Goal: Transaction & Acquisition: Purchase product/service

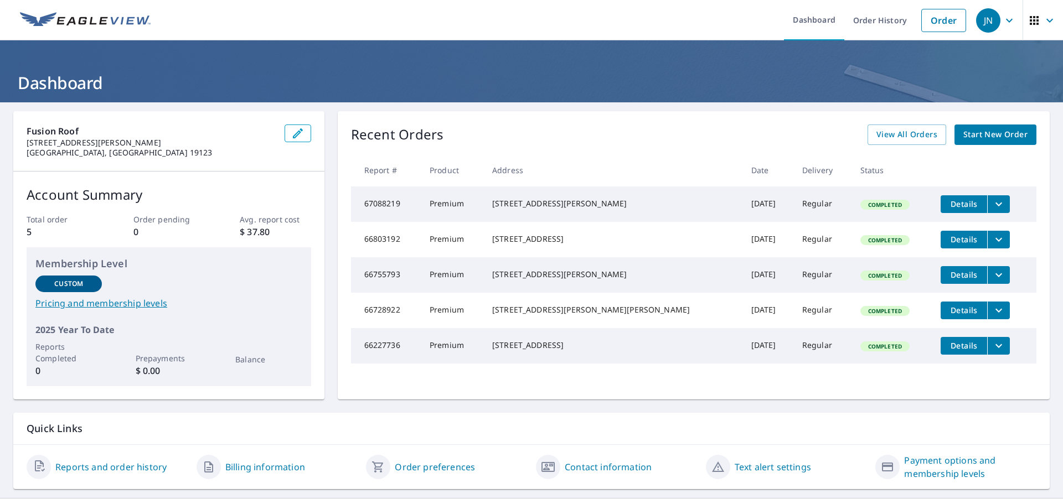
click at [917, 139] on span "View All Orders" at bounding box center [906, 135] width 61 height 14
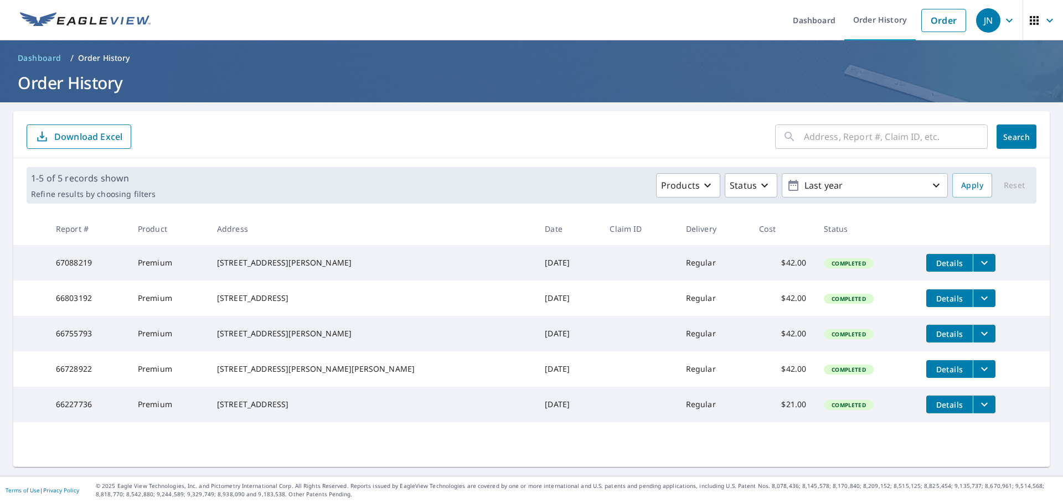
click at [944, 16] on link "Order" at bounding box center [943, 20] width 45 height 23
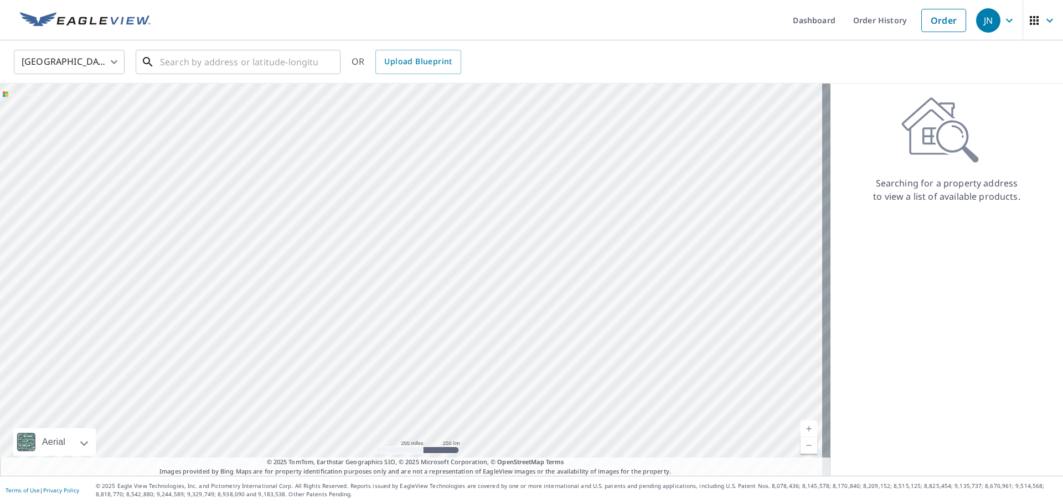
click at [264, 74] on div "​" at bounding box center [238, 62] width 205 height 24
paste input "[STREET_ADDRESS]"
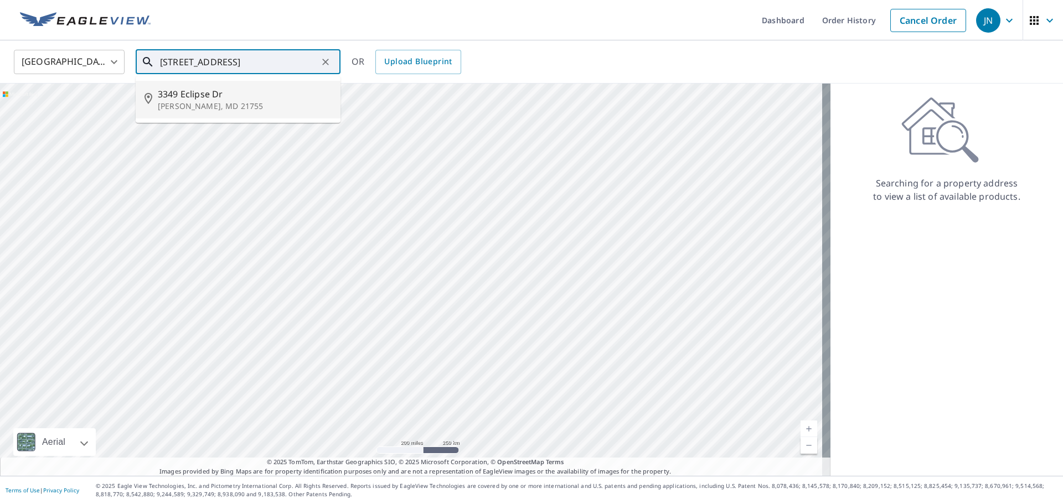
click at [195, 96] on span "3349 Eclipse Dr" at bounding box center [245, 93] width 174 height 13
type input "[STREET_ADDRESS][PERSON_NAME]"
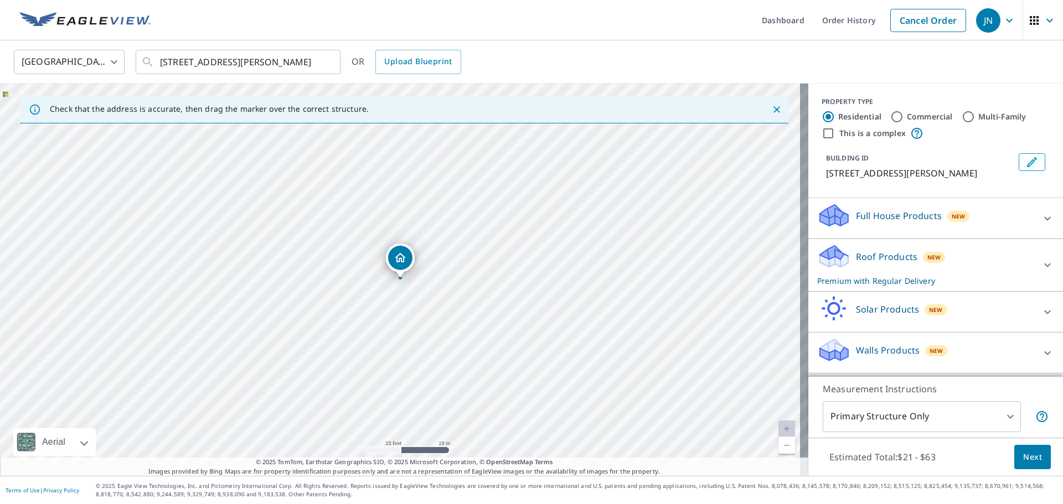
drag, startPoint x: 342, startPoint y: 241, endPoint x: 412, endPoint y: 219, distance: 73.9
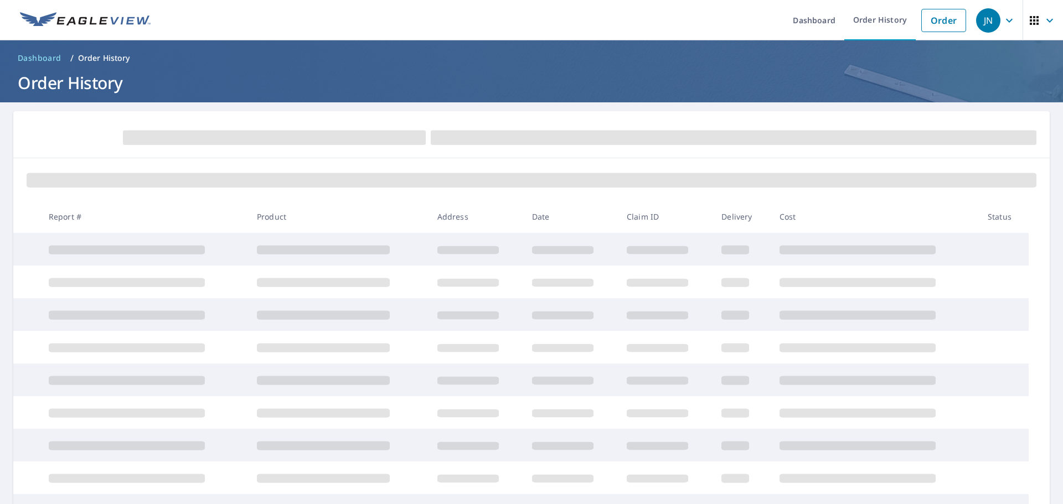
click at [935, 22] on link "Order" at bounding box center [943, 20] width 45 height 23
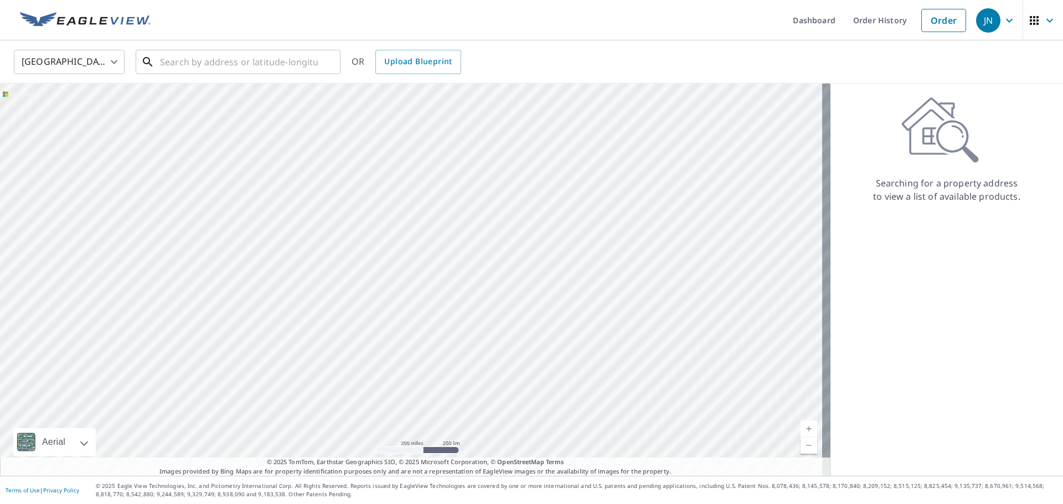
drag, startPoint x: 243, startPoint y: 49, endPoint x: 238, endPoint y: 69, distance: 20.0
click at [243, 50] on input "text" at bounding box center [239, 62] width 158 height 31
paste input "[STREET_ADDRESS]"
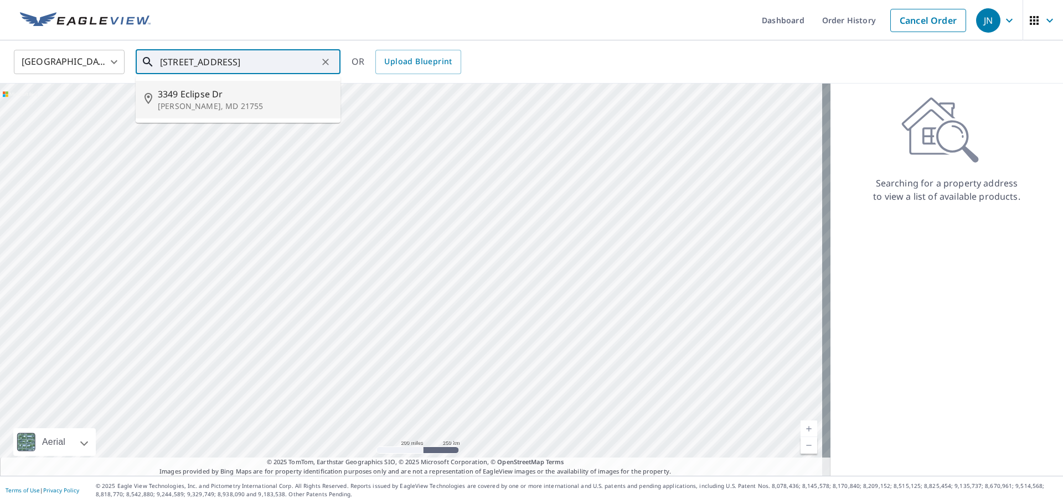
click at [203, 92] on span "3349 Eclipse Dr" at bounding box center [245, 93] width 174 height 13
type input "[STREET_ADDRESS][PERSON_NAME]"
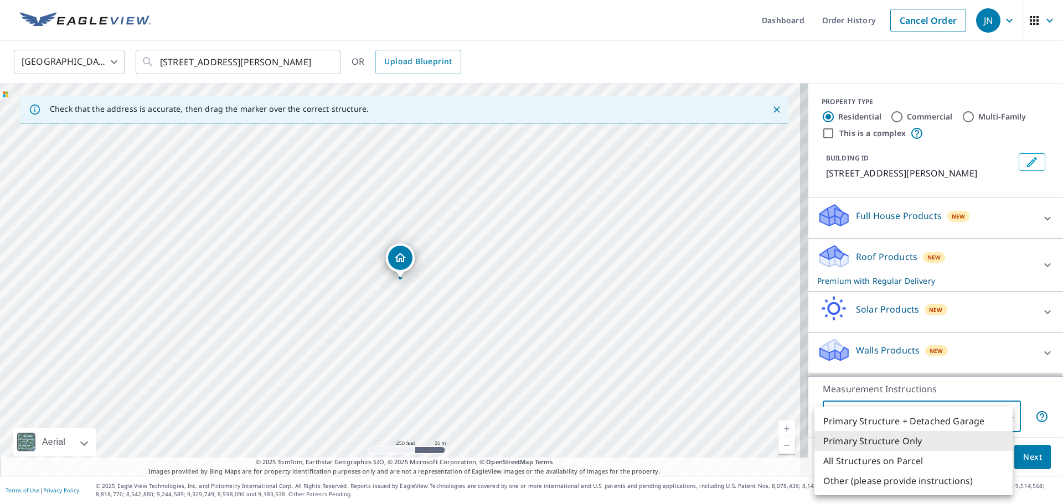
click at [1004, 411] on body "JN JN Dashboard Order History Cancel Order JN [GEOGRAPHIC_DATA] [GEOGRAPHIC_DAT…" at bounding box center [531, 252] width 1063 height 504
click at [885, 421] on li "Primary Structure + Detached Garage" at bounding box center [913, 421] width 198 height 20
type input "1"
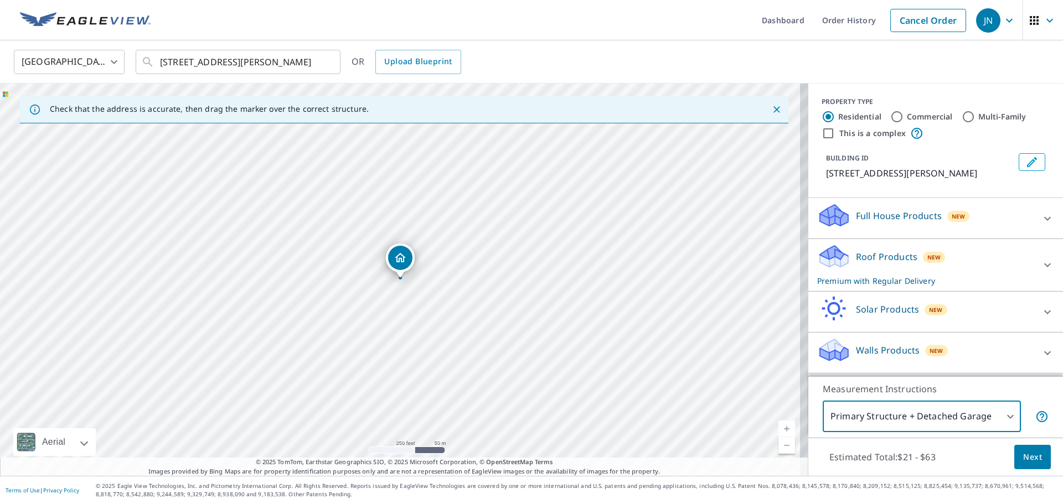
click at [1023, 460] on span "Next" at bounding box center [1032, 458] width 19 height 14
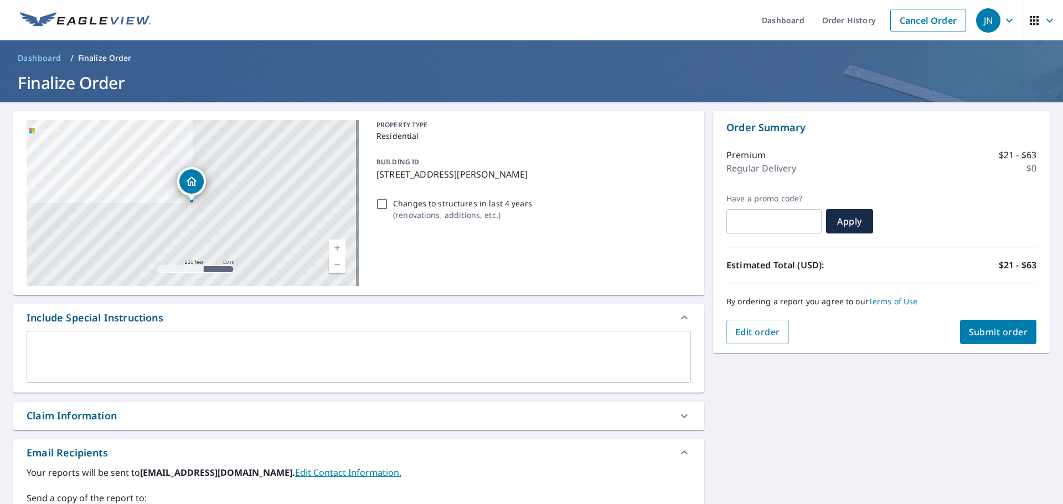
click at [161, 341] on div "x ​" at bounding box center [359, 357] width 664 height 52
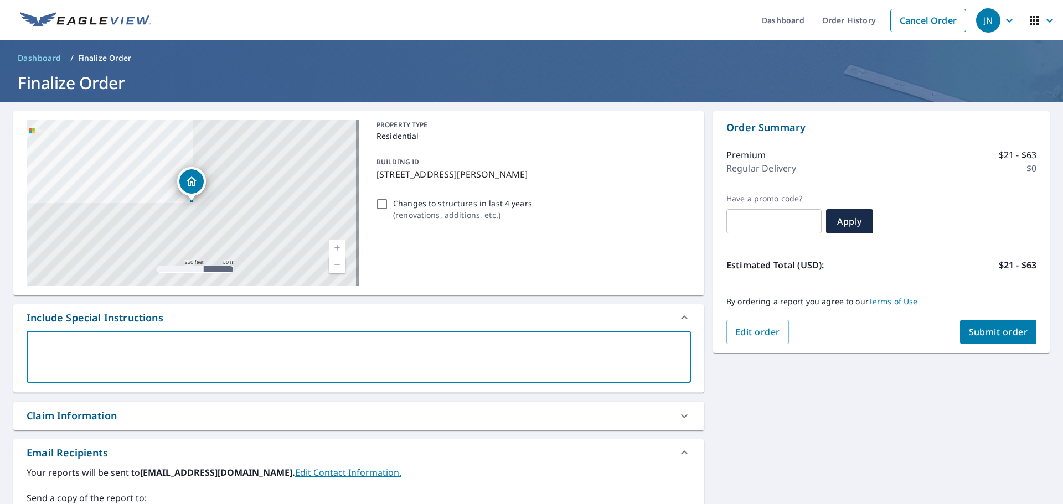
scroll to position [55, 0]
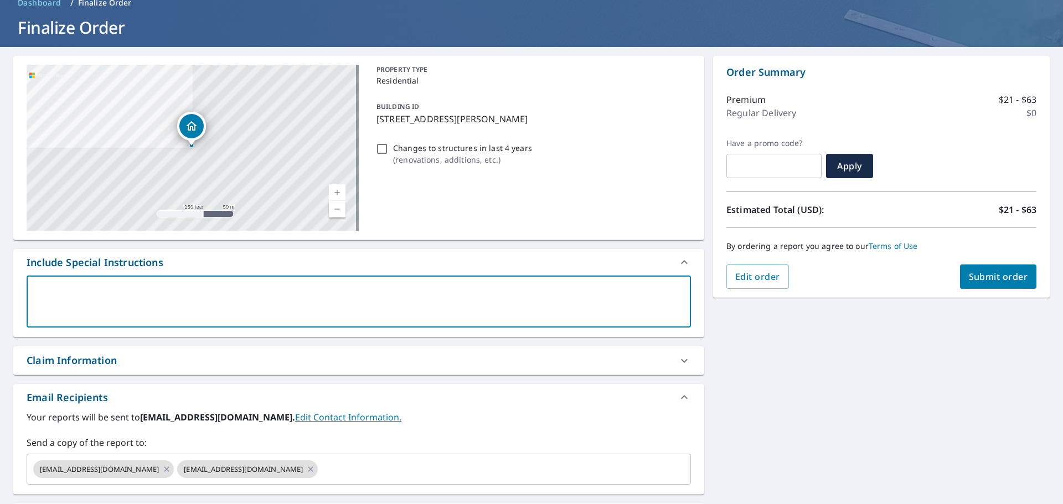
type textarea "P"
type textarea "x"
type textarea "Pl"
type textarea "x"
type textarea "Ple"
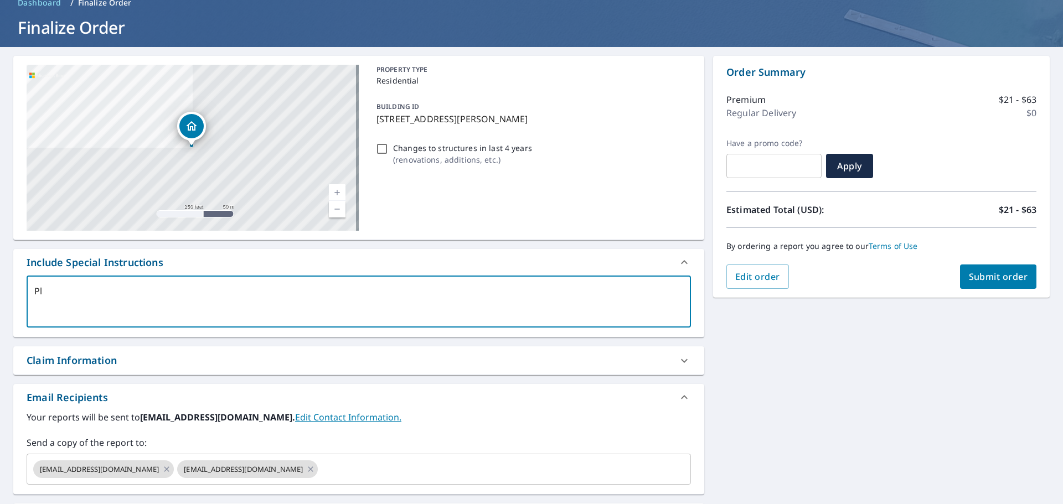
type textarea "x"
type textarea "Plea"
type textarea "x"
type textarea "Pleas"
type textarea "x"
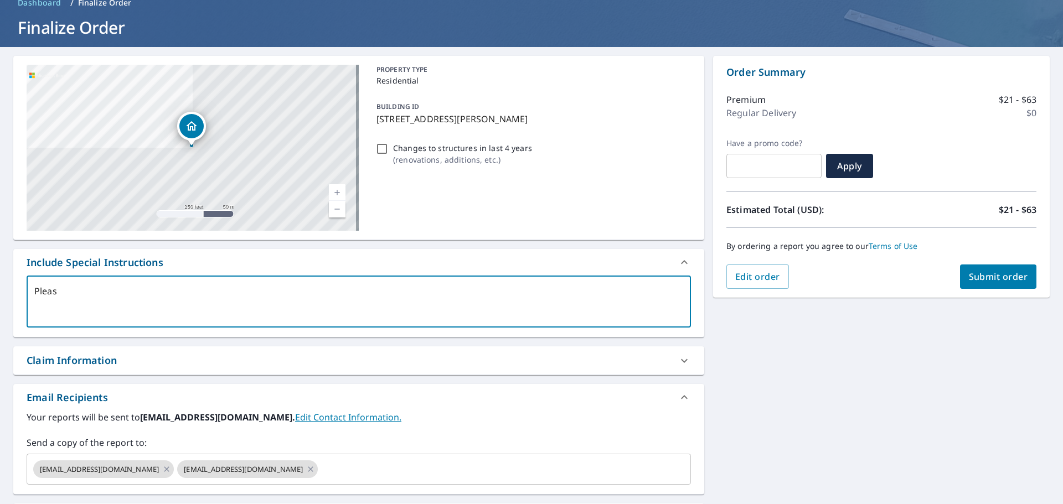
type textarea "Please"
type textarea "x"
type textarea "Please"
type textarea "x"
type textarea "Please i"
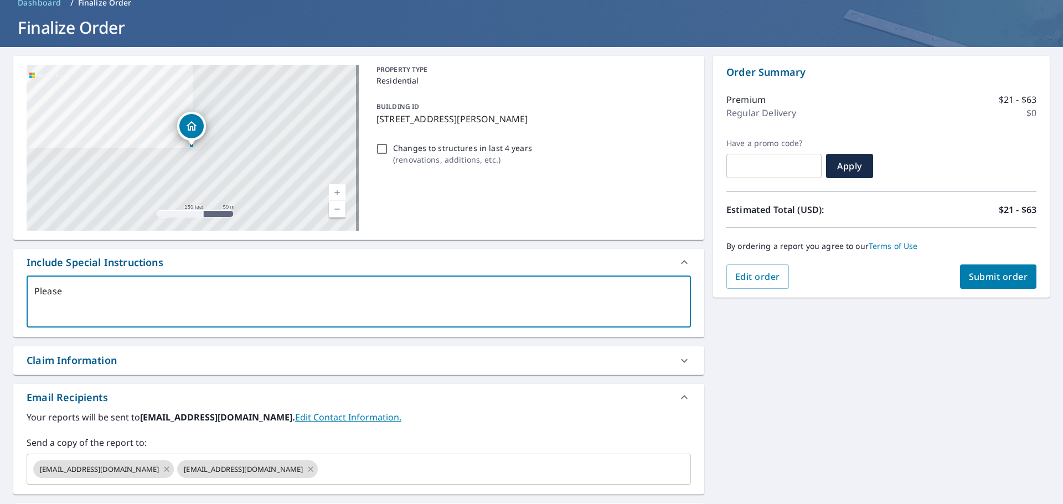
type textarea "x"
type textarea "Please in"
type textarea "x"
type textarea "Please inc"
type textarea "x"
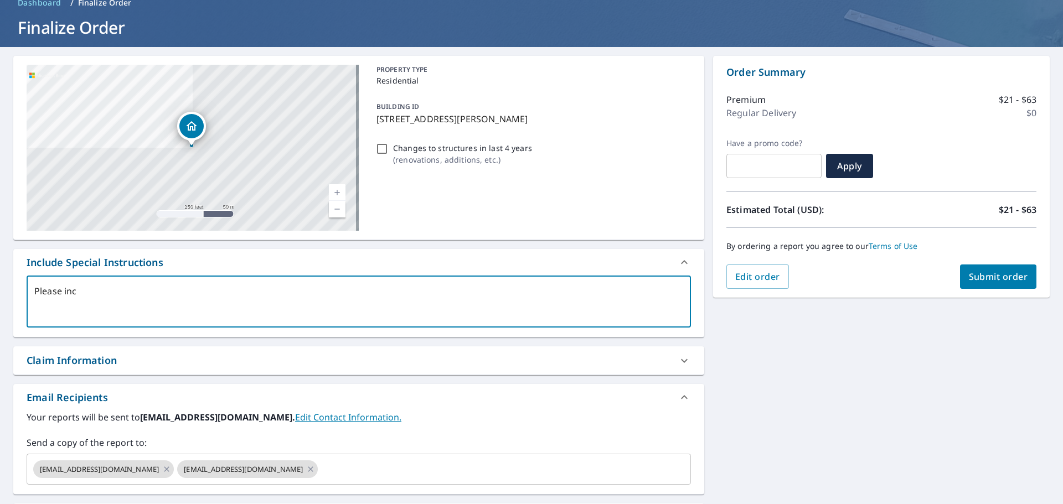
type textarea "Please incl"
type textarea "x"
type textarea "Please inclui"
type textarea "x"
type textarea "Please incluid"
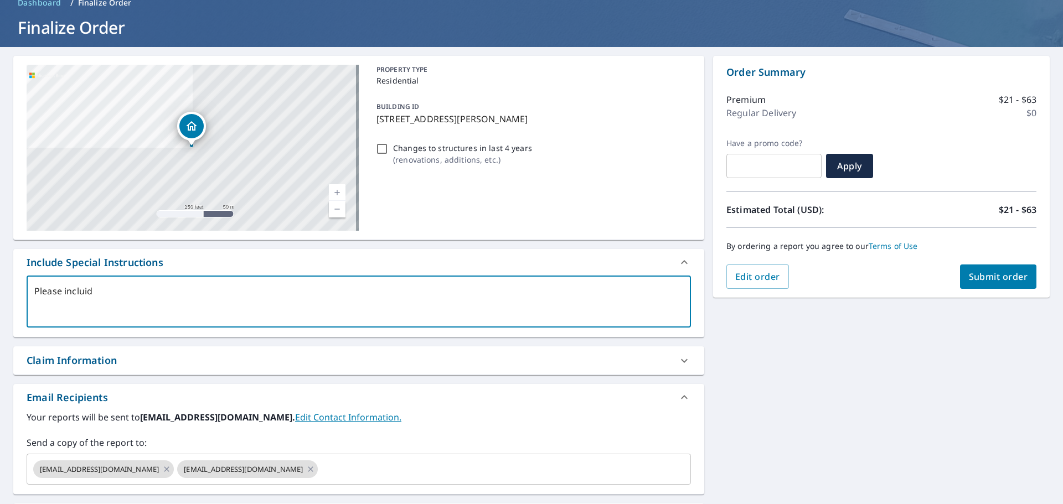
type textarea "x"
type textarea "Please incluide"
type textarea "x"
type textarea "Please incluide"
type textarea "x"
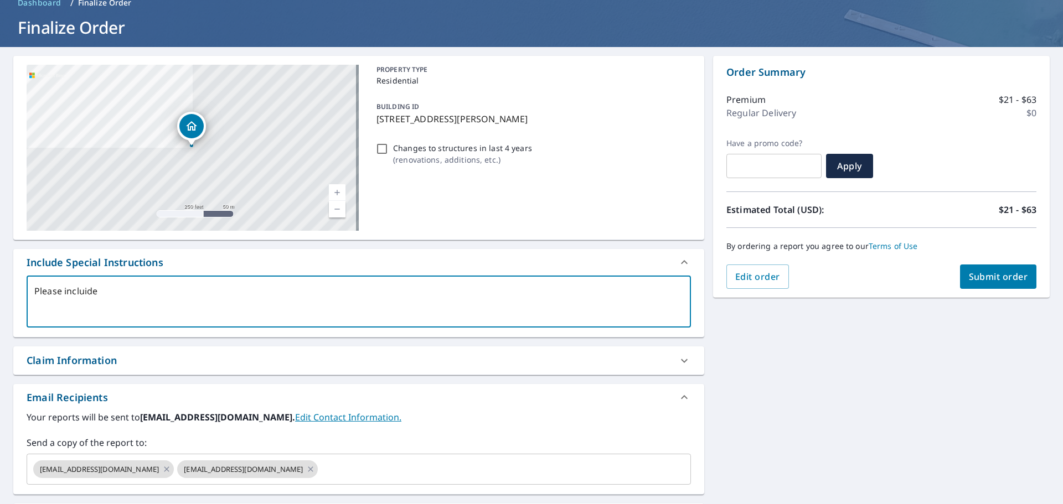
type textarea "Please incluide t"
type textarea "x"
type textarea "Please incluide th"
type textarea "x"
type textarea "Please incluide the"
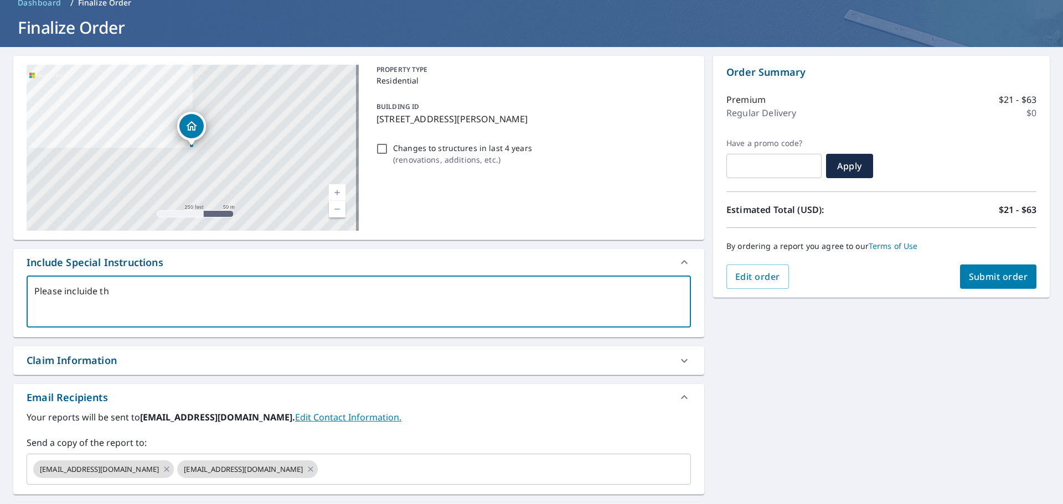
type textarea "x"
type textarea "Please incluide the"
type textarea "x"
type textarea "Please incluide the"
type textarea "x"
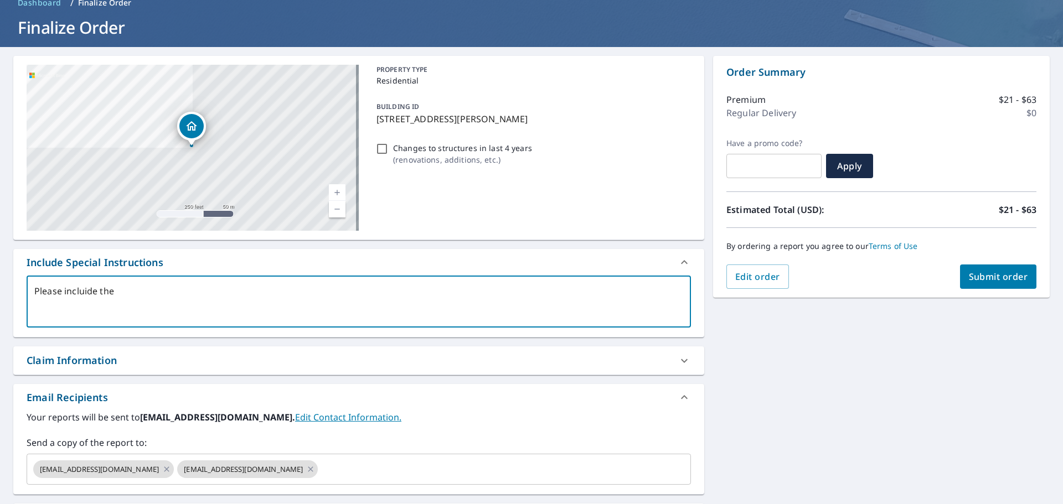
type textarea "Please incluide th"
type textarea "x"
type textarea "Please incluide t"
type textarea "x"
type textarea "Please incluide"
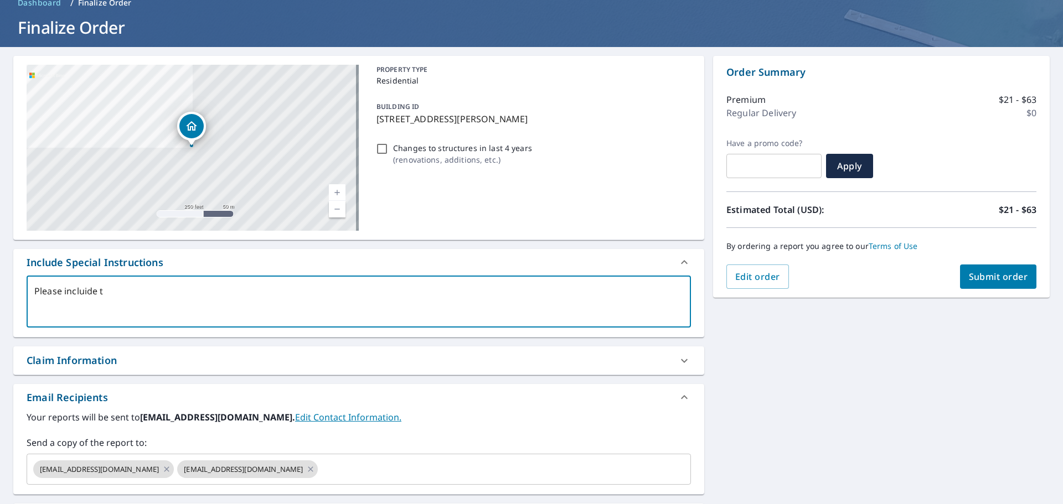
type textarea "x"
type textarea "Please incluide"
type textarea "x"
type textarea "Please incluid"
type textarea "x"
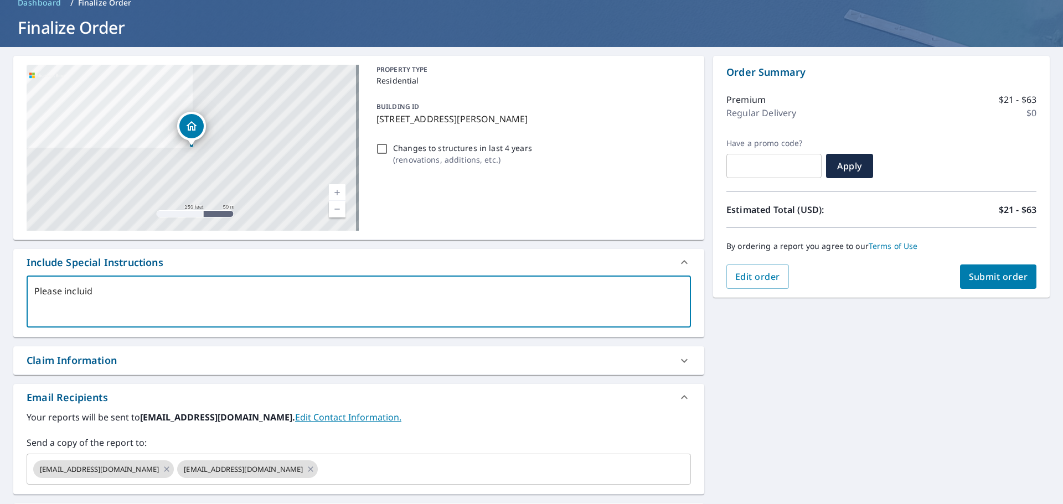
type textarea "Please inclui"
type textarea "x"
type textarea "Please inclu"
type textarea "x"
type textarea "Please includ"
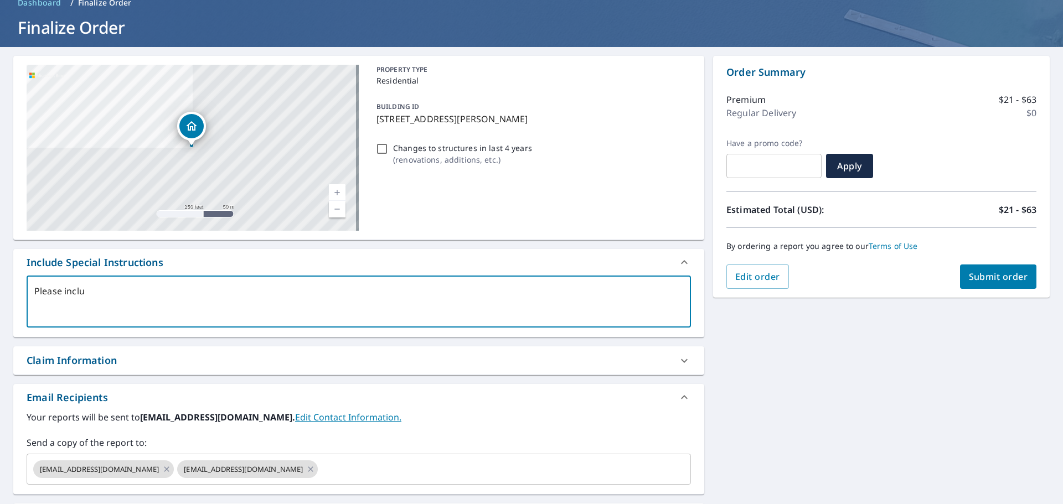
type textarea "x"
type textarea "Please include"
type textarea "x"
type textarea "Please include"
type textarea "x"
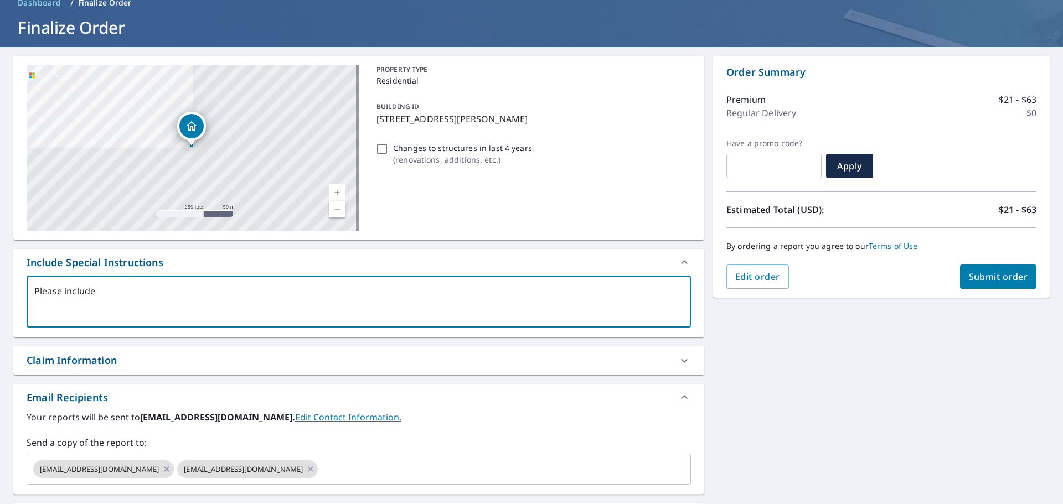
type textarea "Please include t"
type textarea "x"
type textarea "Please include th"
type textarea "x"
type textarea "Please include the"
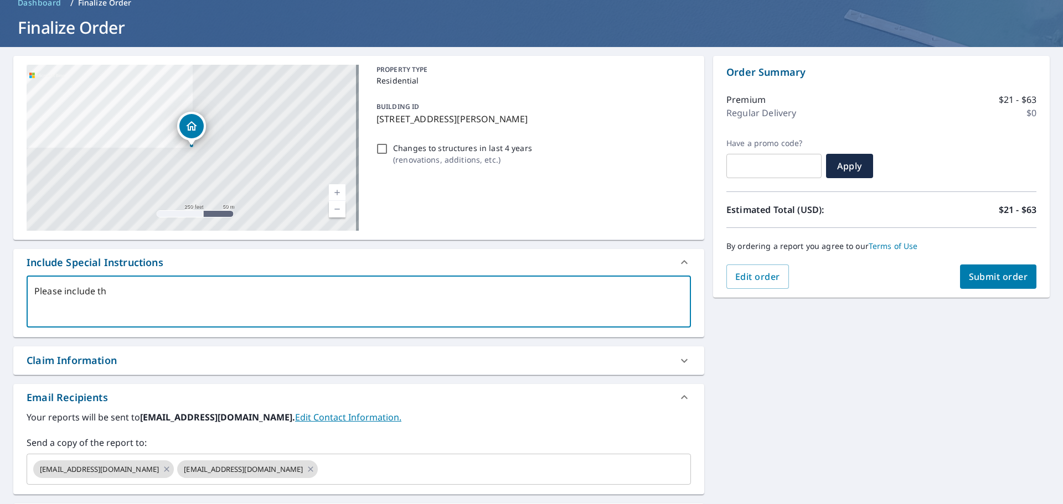
type textarea "x"
type textarea "Please include the"
type textarea "x"
type textarea "Please include the s"
type textarea "x"
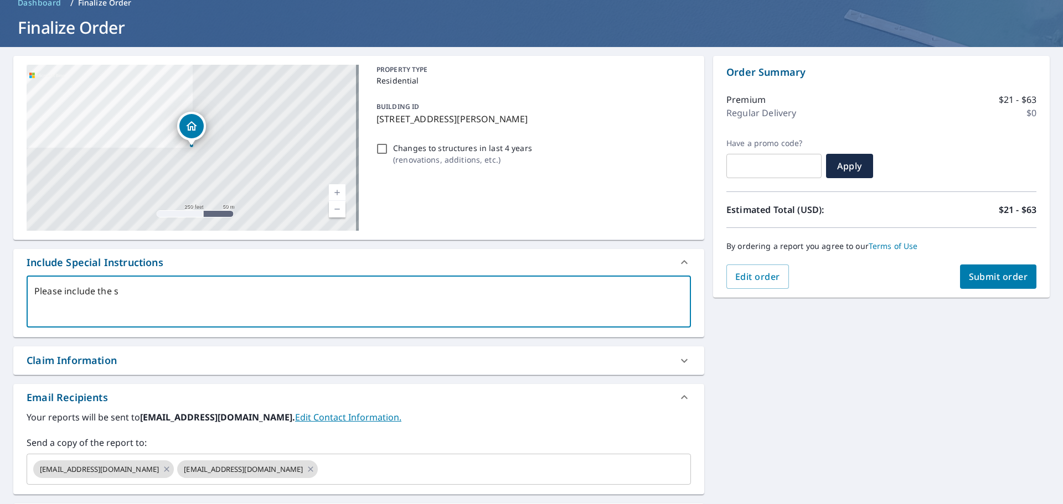
type textarea "Please include the se"
type textarea "x"
type textarea "Please include the sec"
type textarea "x"
type textarea "Please include the seco"
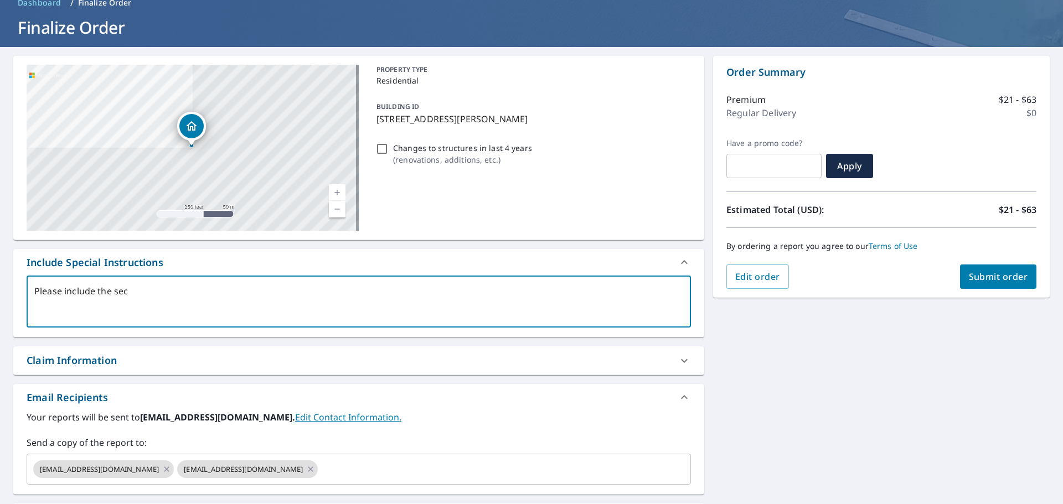
type textarea "x"
type textarea "Please include the secon"
type textarea "x"
type textarea "Please include the second"
type textarea "x"
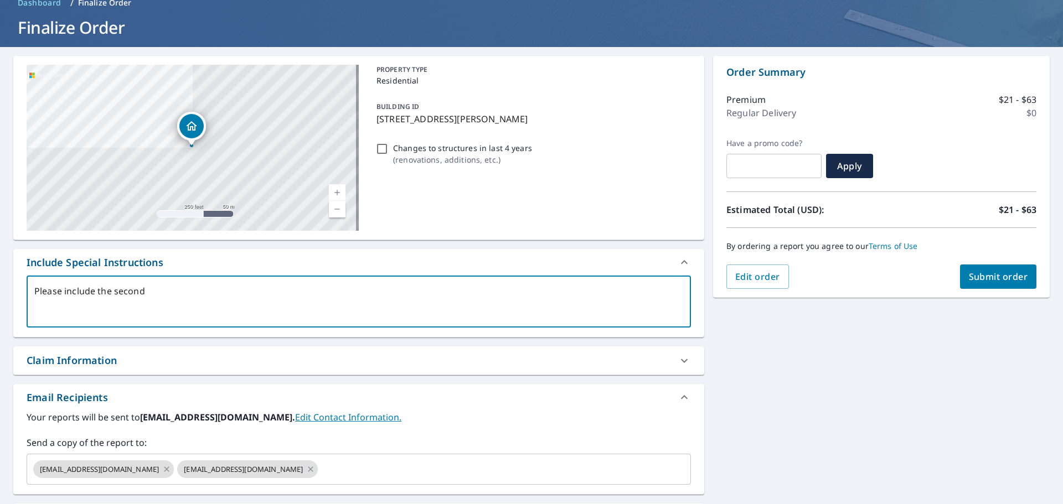
type textarea "Please include the seconda"
type textarea "x"
type textarea "Please include the secondar"
type textarea "x"
type textarea "Please include the secondary"
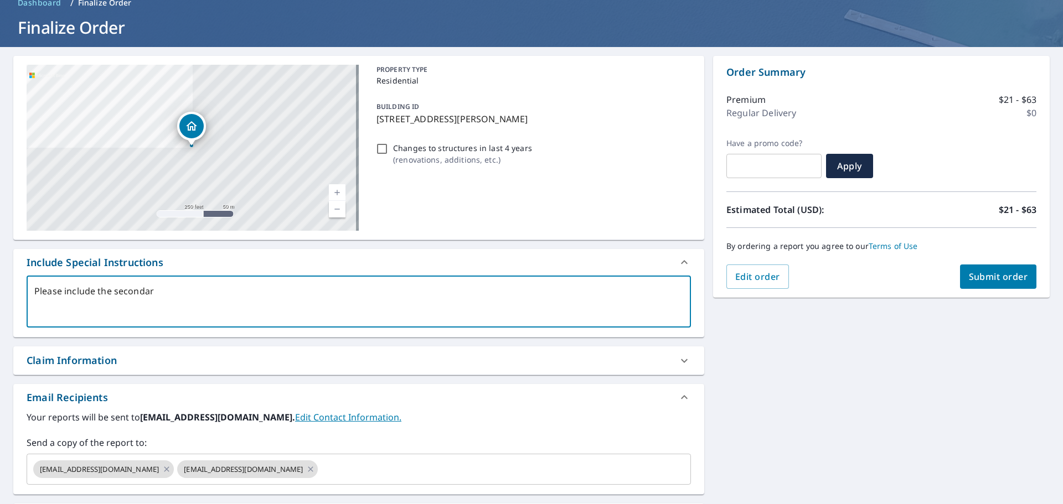
type textarea "x"
type textarea "Please include the secondary"
type textarea "x"
type textarea "Please include the secondary s"
type textarea "x"
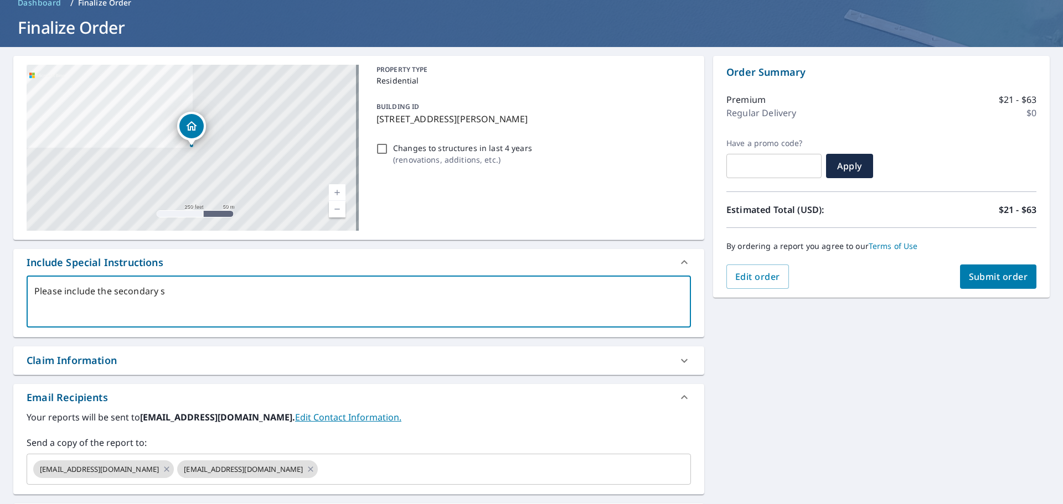
type textarea "Please include the secondary st"
type textarea "x"
type textarea "Please include the secondary str"
type textarea "x"
type textarea "Please include the secondary stru"
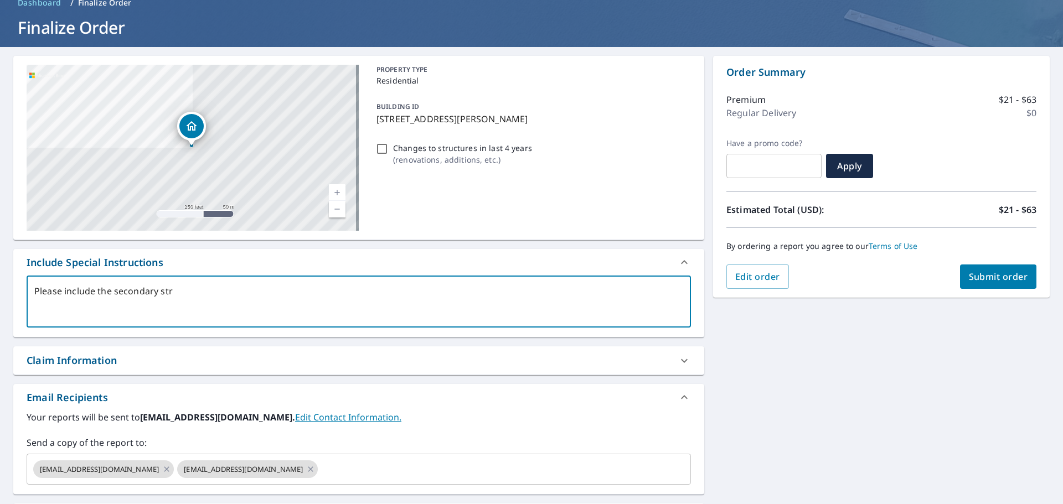
type textarea "x"
type textarea "Please include the secondary struc"
type textarea "x"
type textarea "Please include the secondary strucu"
type textarea "x"
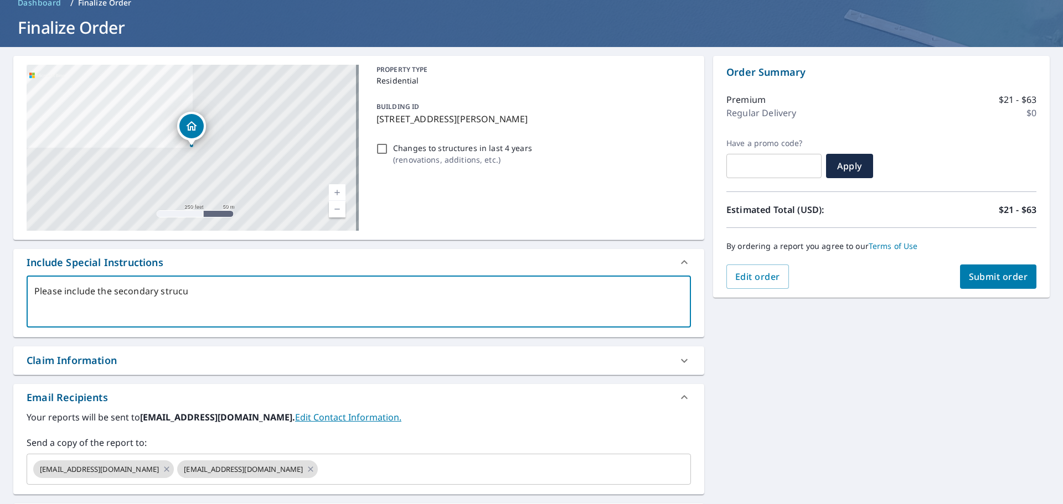
type textarea "Please include the secondary strucut"
type textarea "x"
type textarea "Please include the secondary strucutr"
type textarea "x"
type textarea "Please include the secondary strucutre"
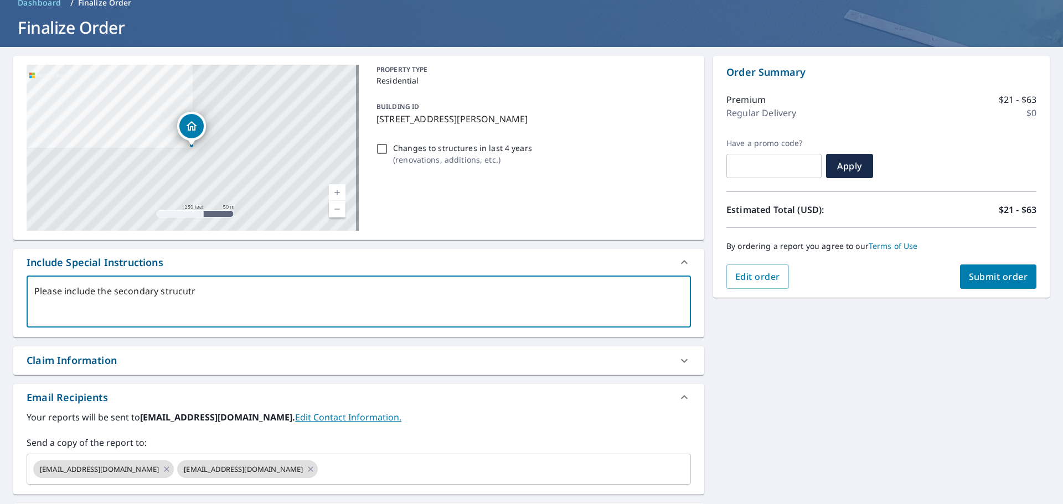
type textarea "x"
type textarea "Please include the secondary strucutre"
type textarea "x"
type textarea "Please include the secondary strucutre"
type textarea "x"
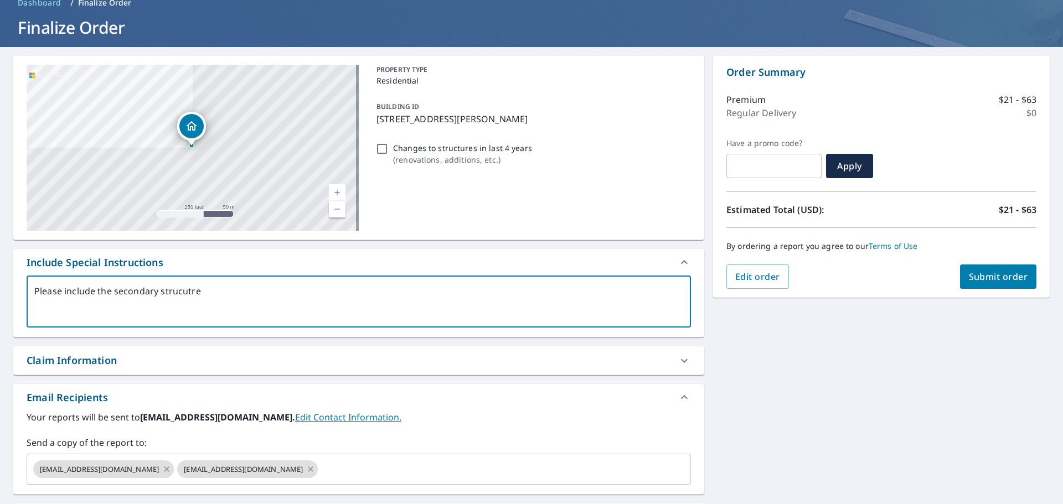
type textarea "Please include the secondary strucutr"
type textarea "x"
type textarea "Please include the secondary strucut"
type textarea "x"
type textarea "Please include the secondary strucu"
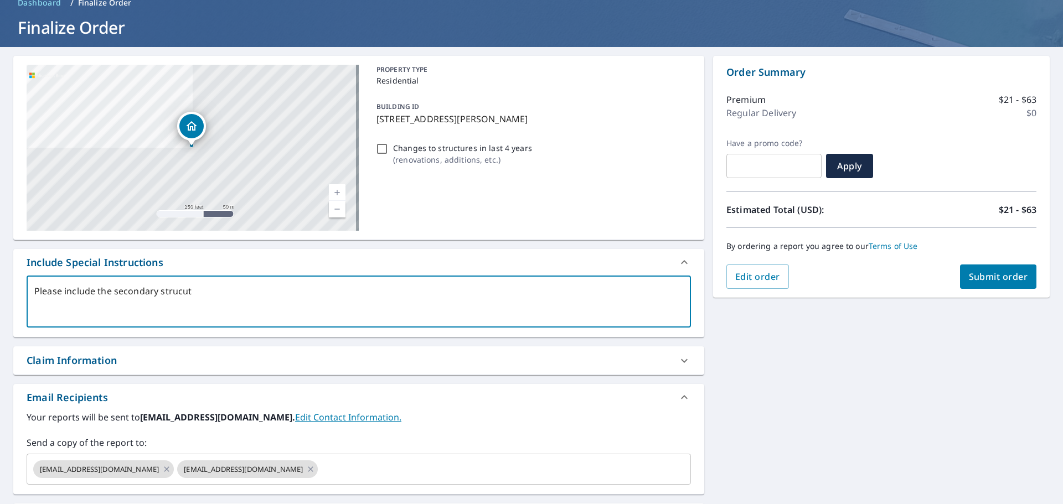
type textarea "x"
type textarea "Please include the secondary struc"
type textarea "x"
type textarea "Please include the secondary struct"
type textarea "x"
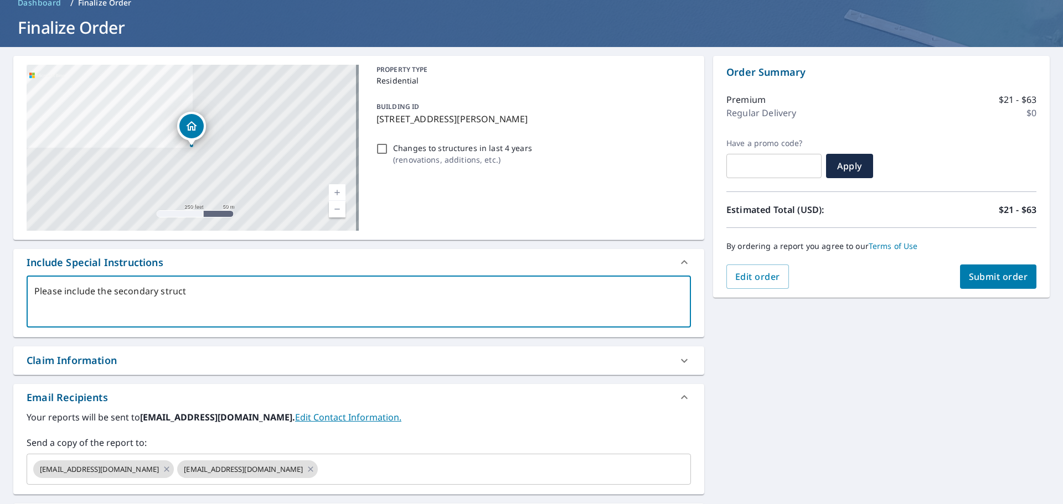
type textarea "Please include the secondary structu"
type textarea "x"
type textarea "Please include the secondary structur"
type textarea "x"
type textarea "Please include the secondary structure"
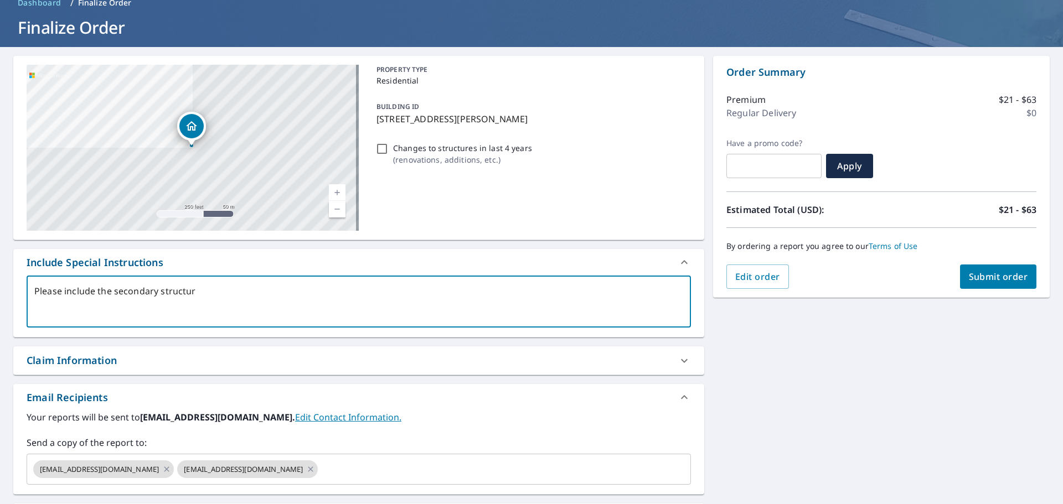
type textarea "x"
type textarea "Please include the secondary structure"
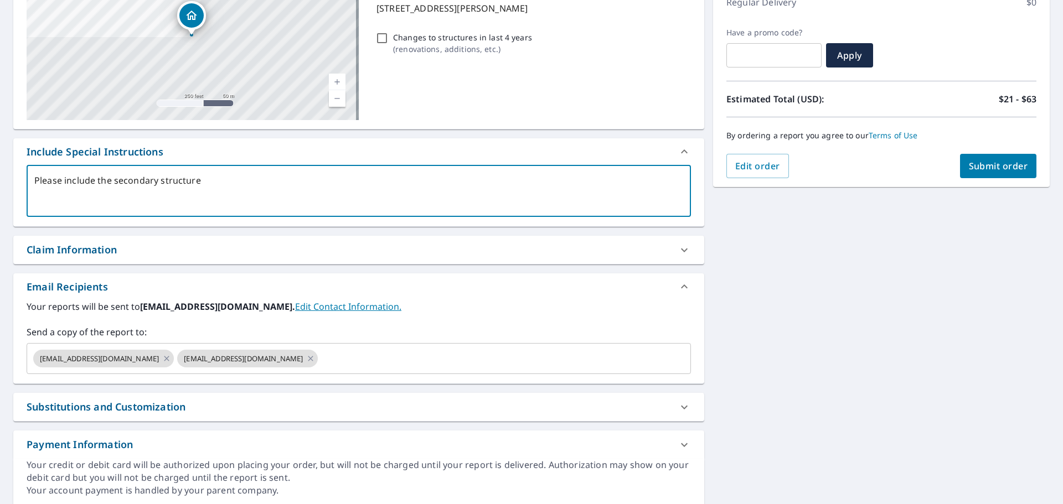
click at [306, 362] on icon at bounding box center [310, 359] width 9 height 12
type textarea "x"
type textarea "Please include the secondary structure"
type textarea "x"
click at [263, 361] on input "text" at bounding box center [423, 358] width 494 height 21
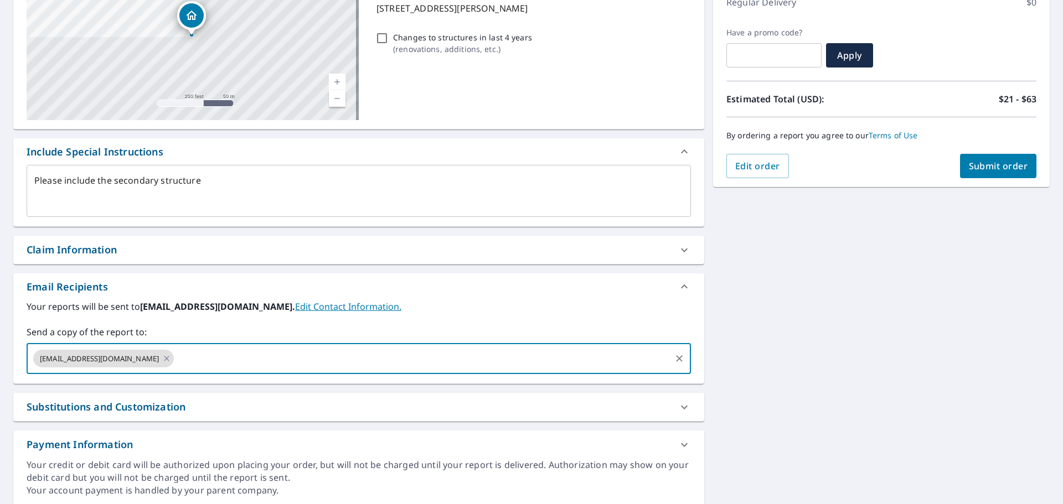
type input "[EMAIL_ADDRESS][DOMAIN_NAME]"
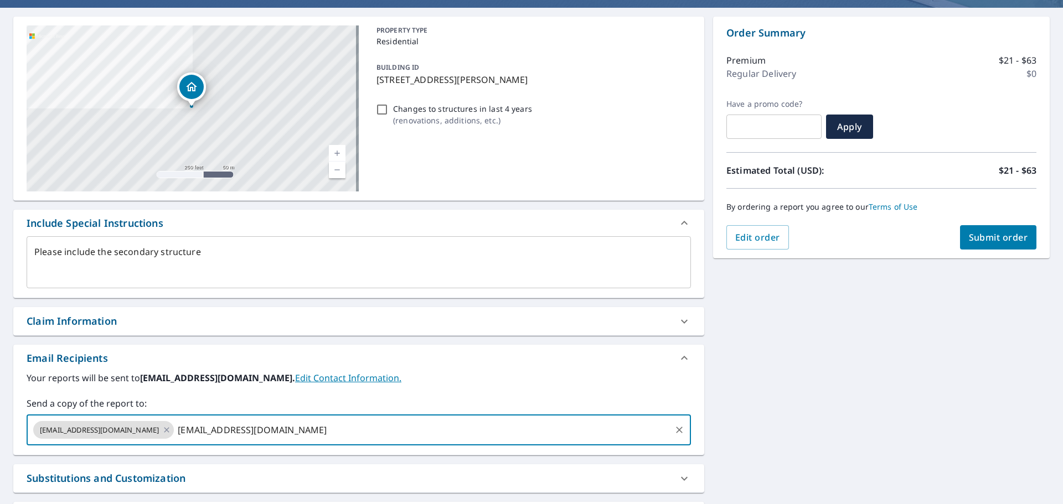
scroll to position [0, 0]
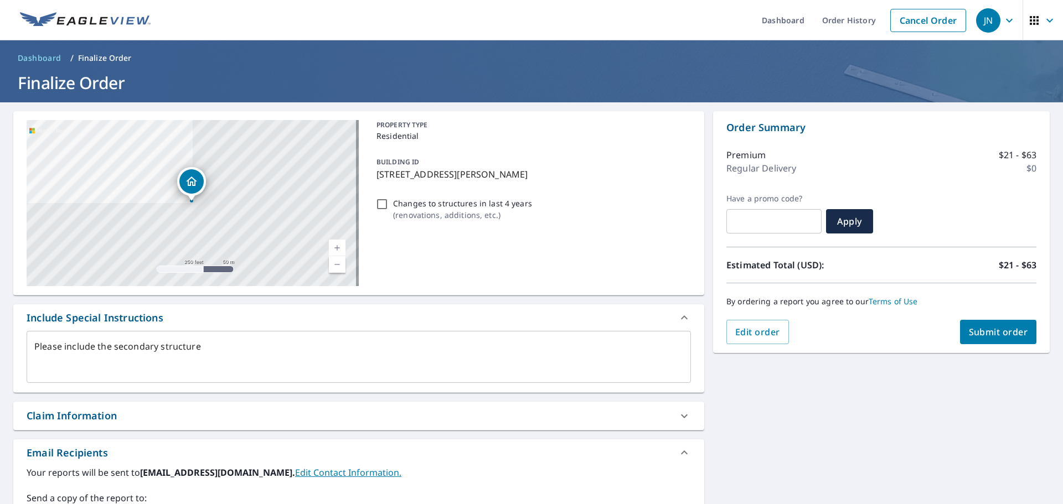
type textarea "x"
click at [988, 336] on span "Submit order" at bounding box center [998, 332] width 59 height 12
type textarea "x"
